Goal: Task Accomplishment & Management: Complete application form

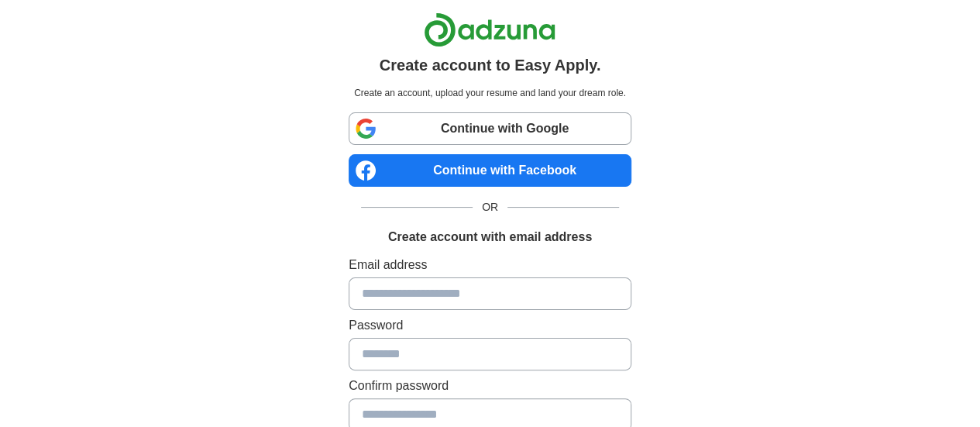
scroll to position [88, 0]
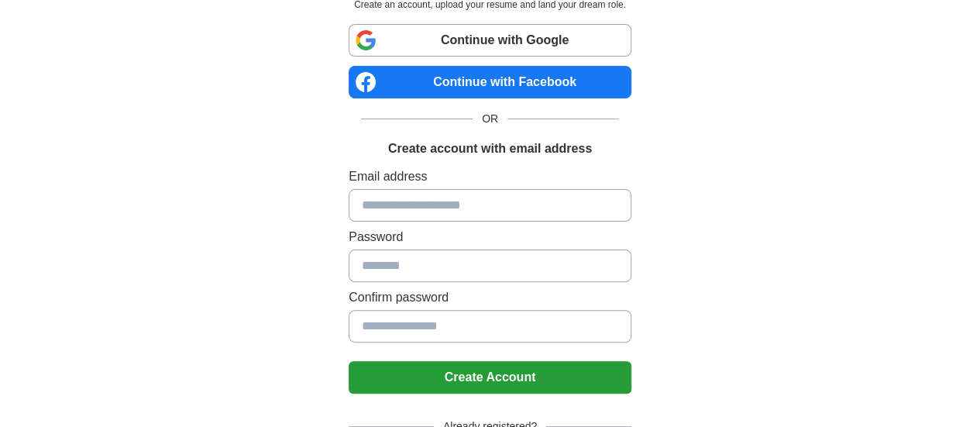
click at [530, 205] on input at bounding box center [490, 205] width 283 height 33
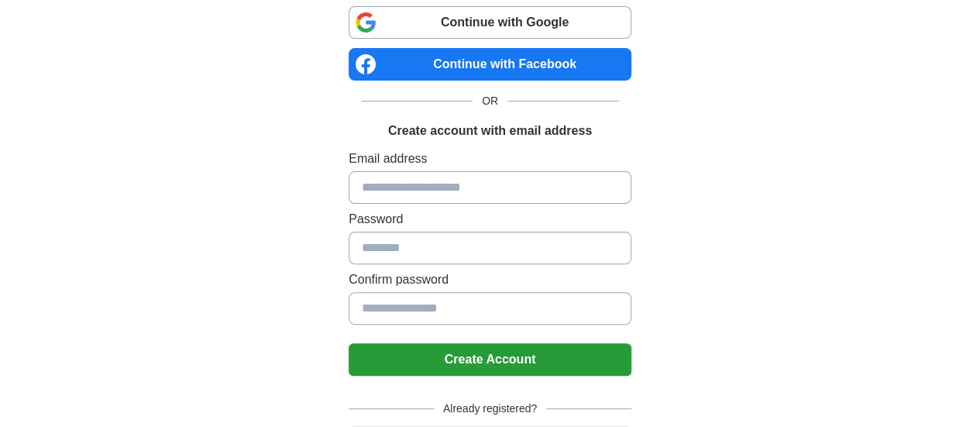
scroll to position [125, 0]
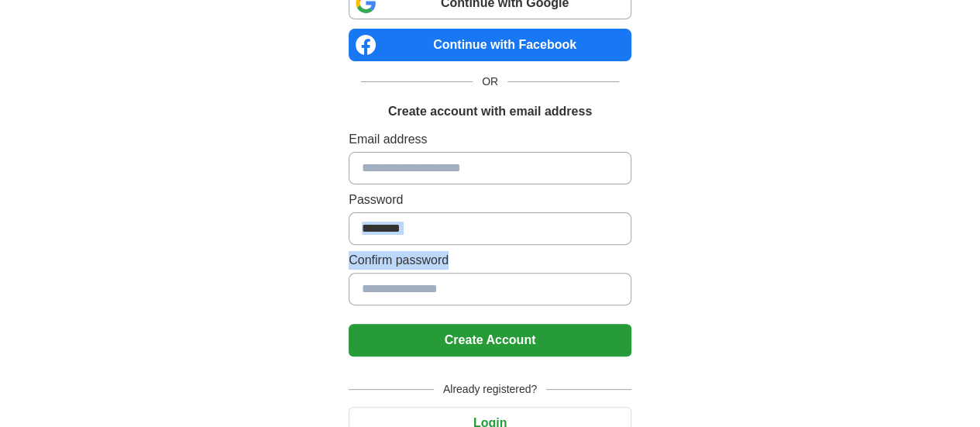
drag, startPoint x: 973, startPoint y: 270, endPoint x: 978, endPoint y: 221, distance: 49.8
click at [887, 221] on div "Create account to Easy Apply. Create an account, upload your resume and land yo…" at bounding box center [490, 186] width 793 height 622
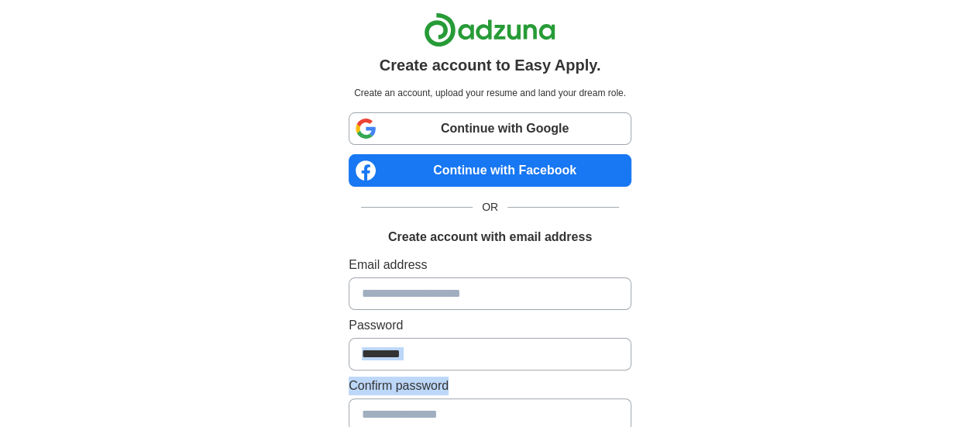
scroll to position [191, 0]
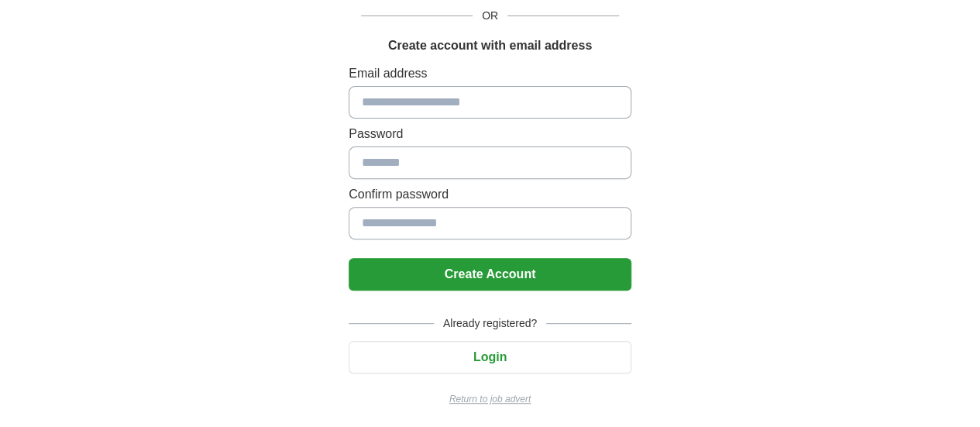
click at [545, 88] on input at bounding box center [490, 102] width 283 height 33
type input "*"
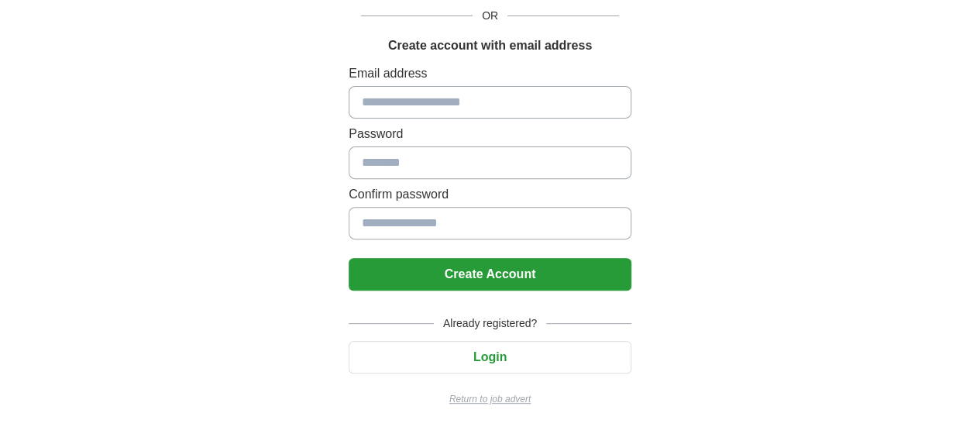
click at [558, 276] on button "Create Account" at bounding box center [490, 274] width 283 height 33
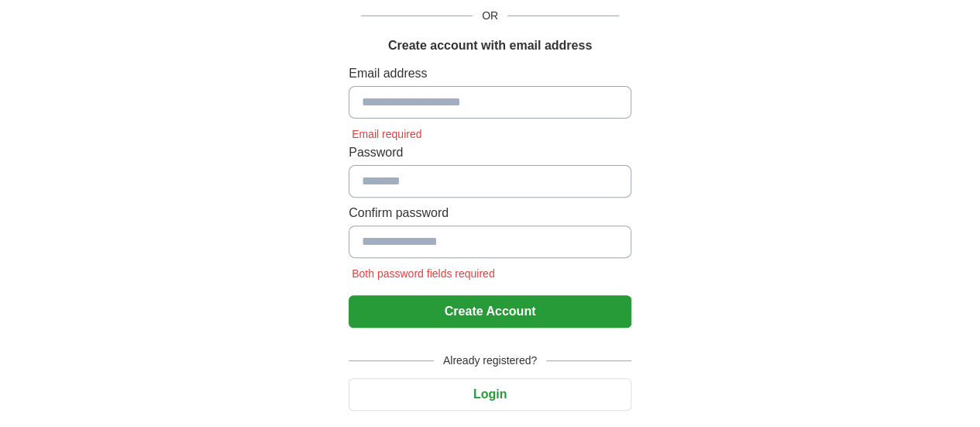
click at [438, 108] on input at bounding box center [490, 102] width 283 height 33
type input "*"
type input "**********"
click at [442, 184] on input at bounding box center [490, 181] width 283 height 33
type input "**********"
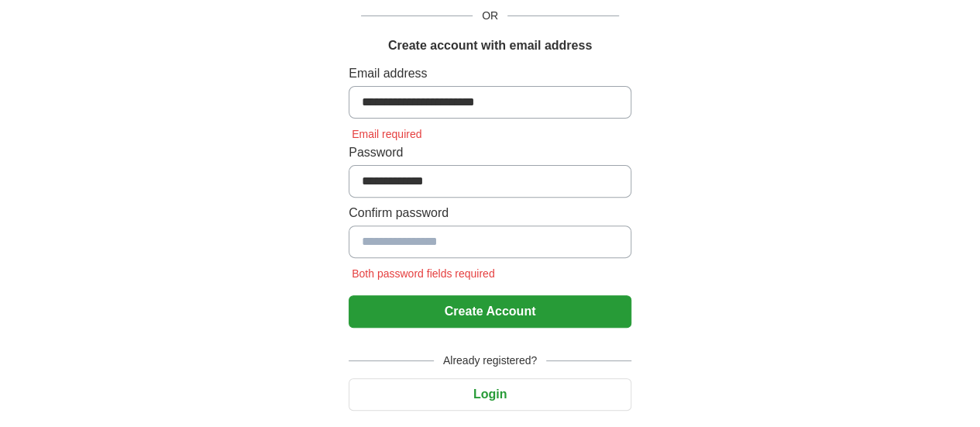
click at [429, 228] on input at bounding box center [490, 241] width 283 height 33
type input "**********"
click at [517, 304] on button "Create Account" at bounding box center [490, 311] width 283 height 33
